Goal: Information Seeking & Learning: Learn about a topic

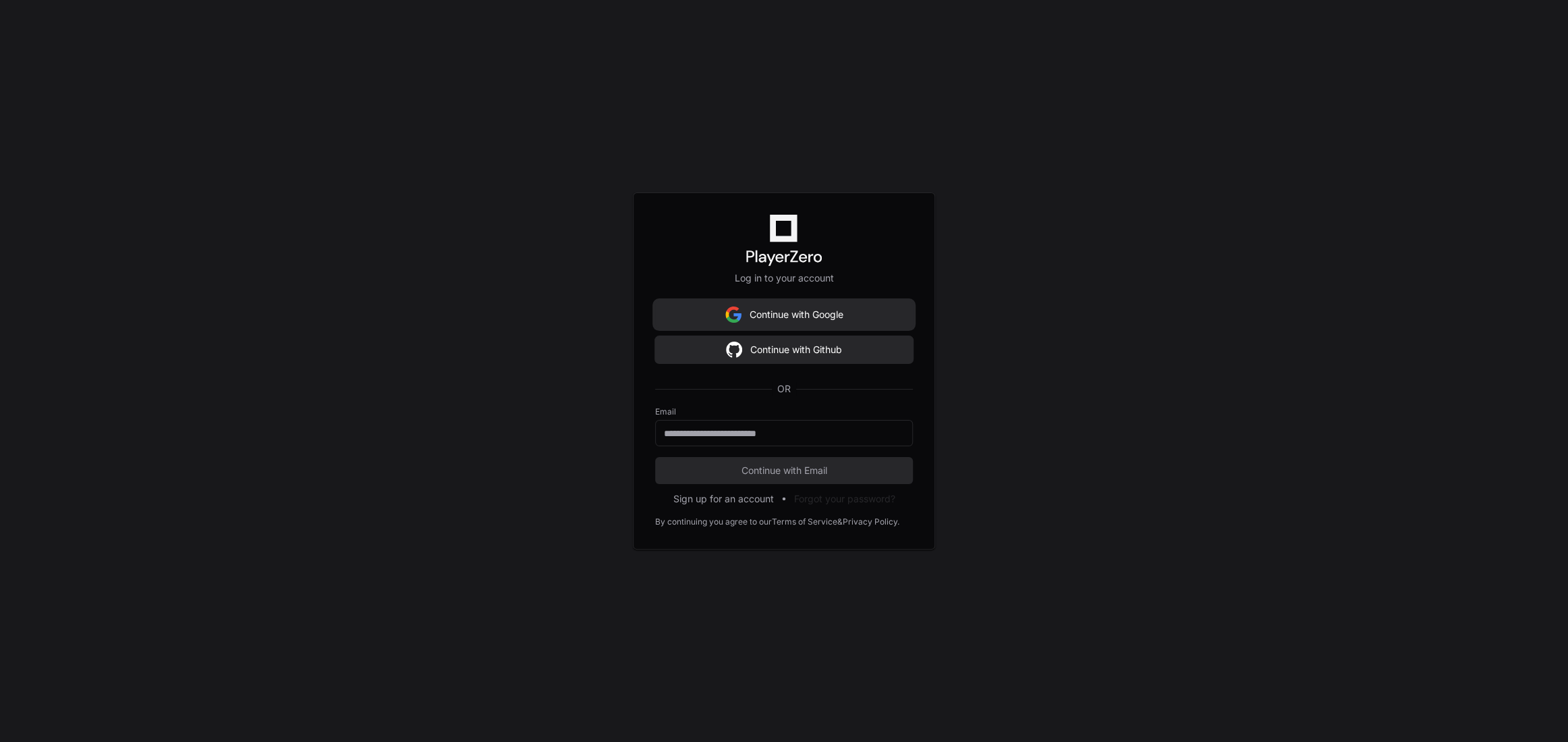
click at [846, 312] on button "Continue with Google" at bounding box center [784, 314] width 258 height 27
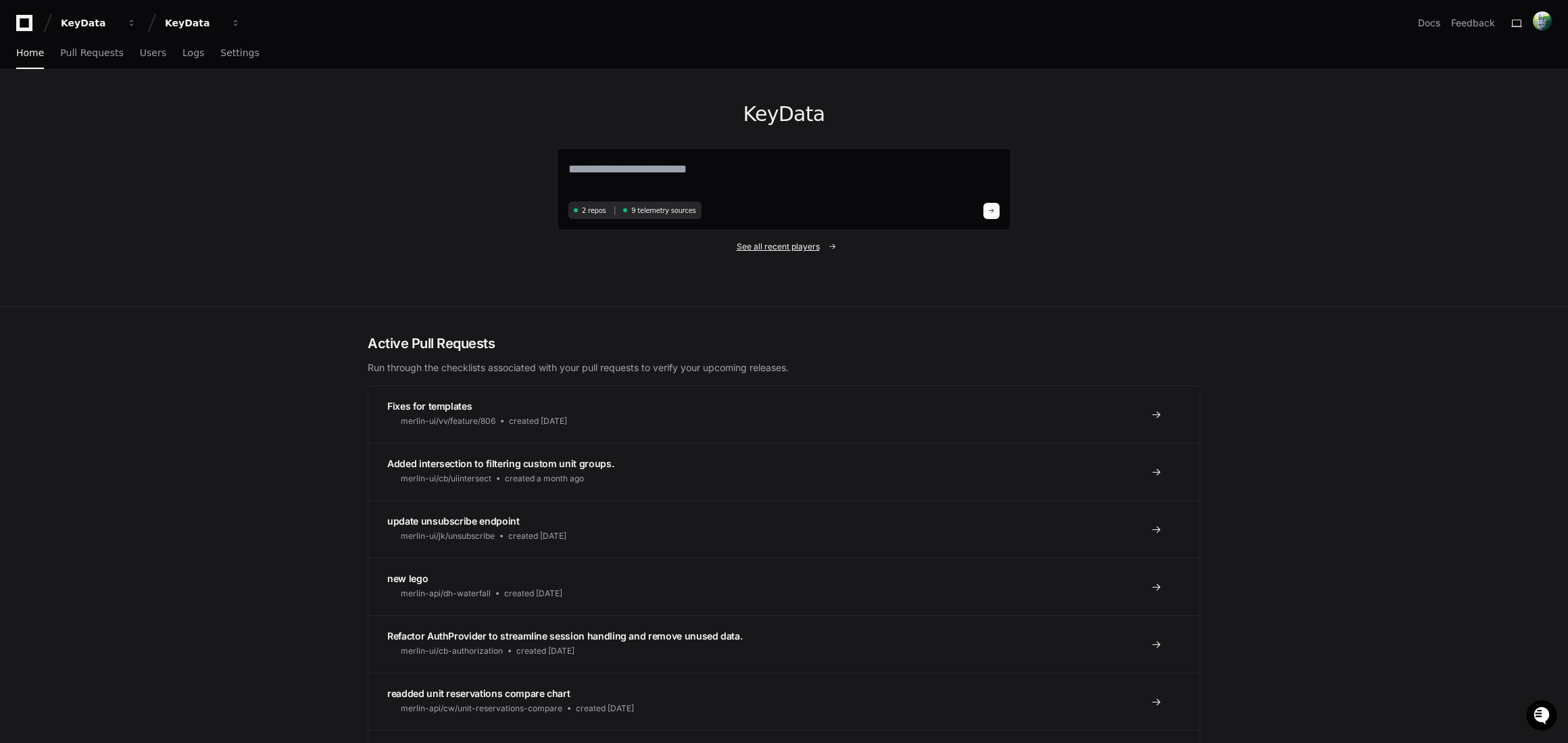
click at [803, 248] on span "See all recent players" at bounding box center [778, 247] width 83 height 11
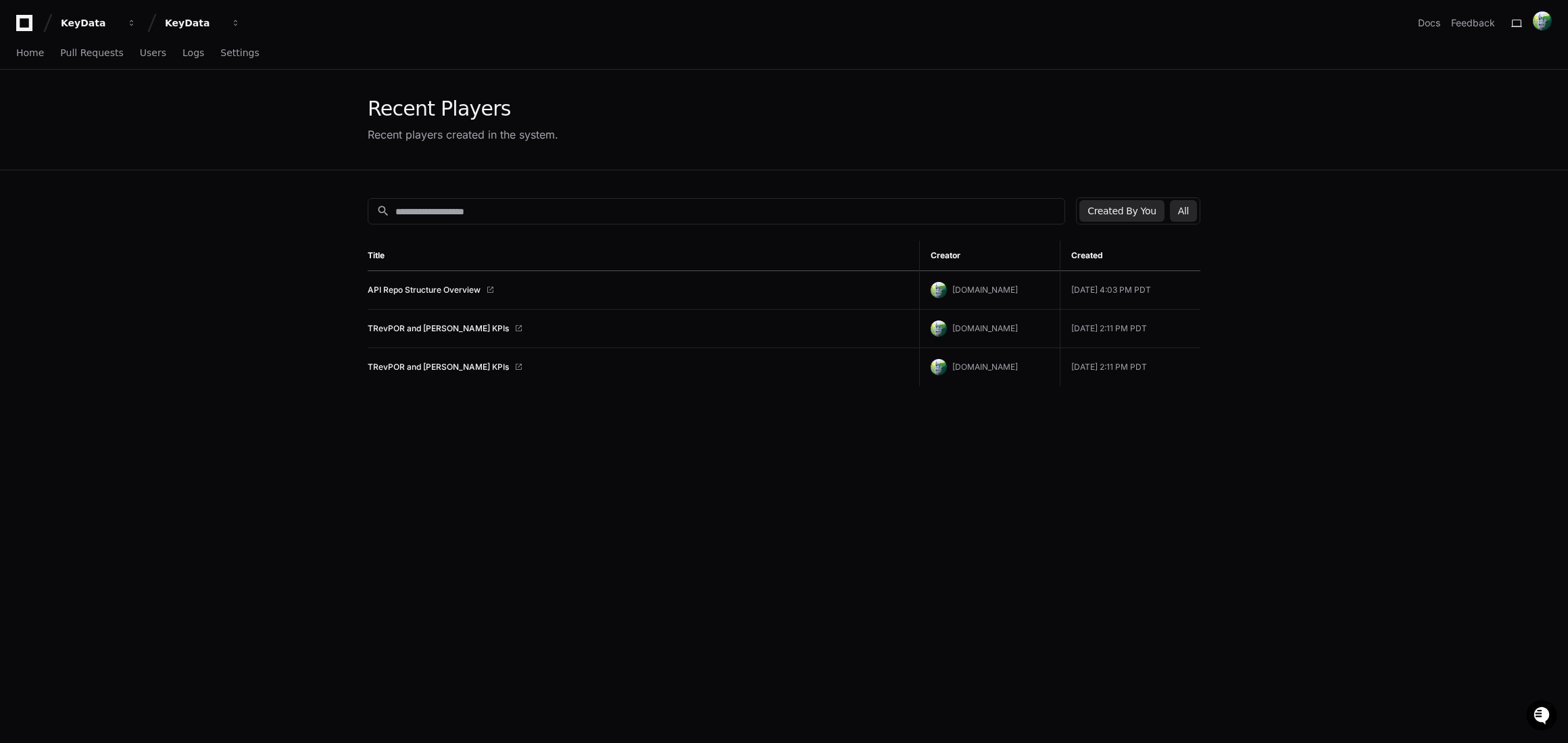
click at [1178, 213] on button "All" at bounding box center [1183, 211] width 27 height 21
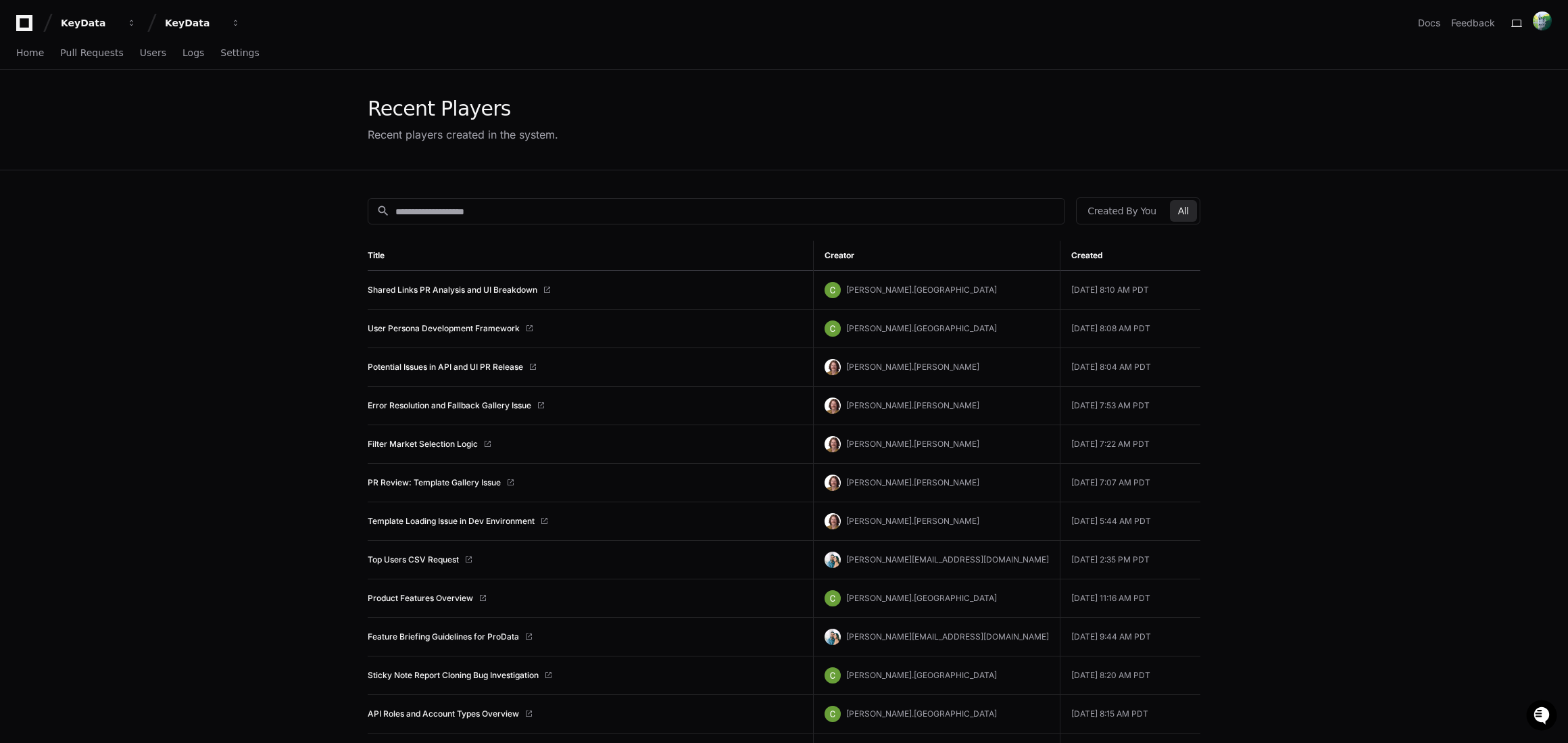
click at [505, 295] on td "Shared Links PR Analysis and UI Breakdown" at bounding box center [591, 290] width 446 height 39
click at [509, 291] on link "Shared Links PR Analysis and UI Breakdown" at bounding box center [453, 290] width 170 height 11
click at [452, 328] on link "User Persona Development Framework" at bounding box center [444, 328] width 152 height 11
click at [448, 292] on link "Shared Links PR Analysis and UI Breakdown" at bounding box center [453, 290] width 170 height 11
